Goal: Navigation & Orientation: Find specific page/section

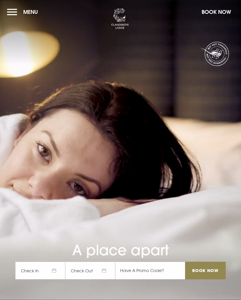
click at [16, 14] on button "Menu" at bounding box center [24, 12] width 34 height 13
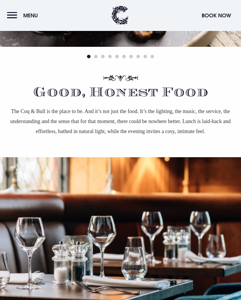
scroll to position [343, 0]
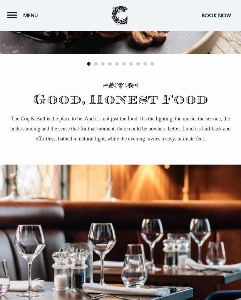
click at [14, 16] on button "Menu" at bounding box center [24, 15] width 34 height 13
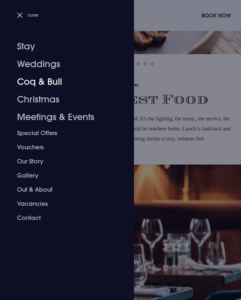
click at [55, 82] on link "Coq & Bull" at bounding box center [63, 82] width 93 height 18
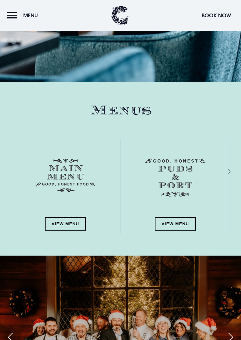
click at [67, 221] on link "View Menu" at bounding box center [65, 224] width 41 height 14
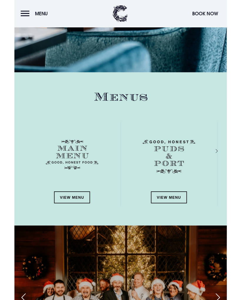
scroll to position [666, 0]
